Goal: Use online tool/utility: Utilize a website feature to perform a specific function

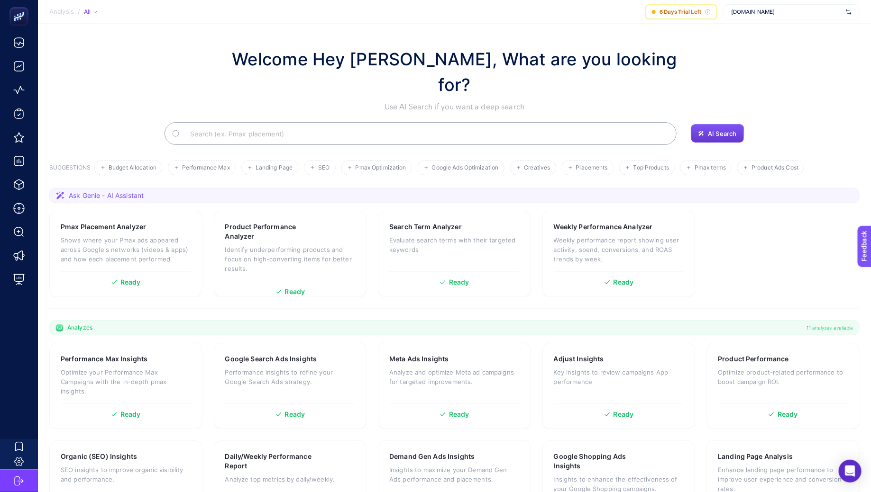
click at [706, 124] on button "AI Search" at bounding box center [717, 133] width 53 height 19
click at [264, 374] on div "Google Search Ads Insights Performance insights to refine your Google Search Ad…" at bounding box center [290, 386] width 153 height 86
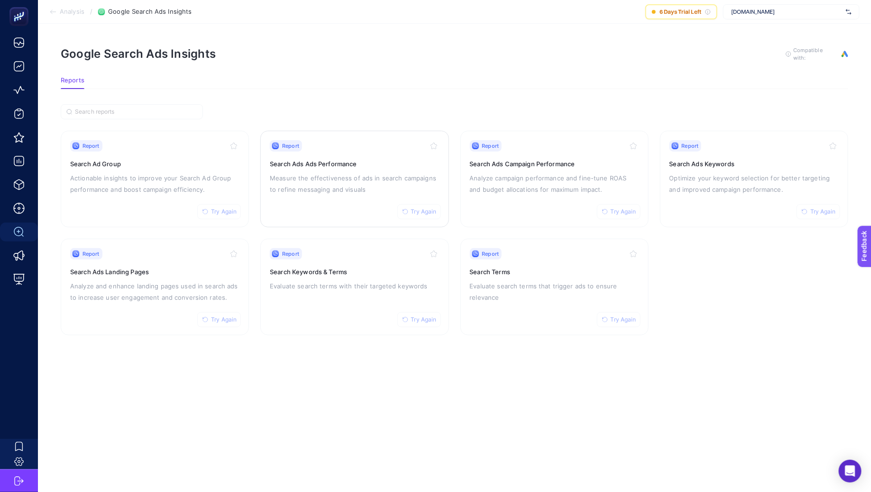
click at [367, 148] on div "Report Try Again" at bounding box center [354, 145] width 169 height 11
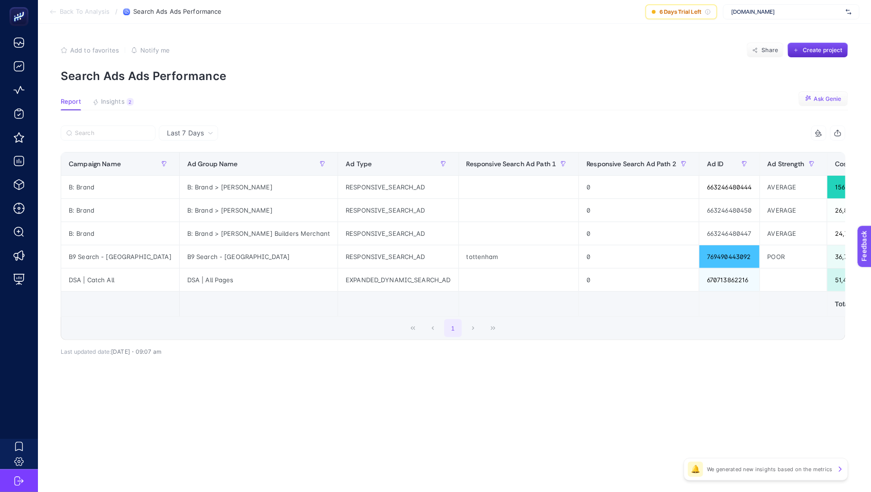
click at [824, 98] on span "Ask Genie" at bounding box center [827, 99] width 27 height 8
